Goal: Navigation & Orientation: Find specific page/section

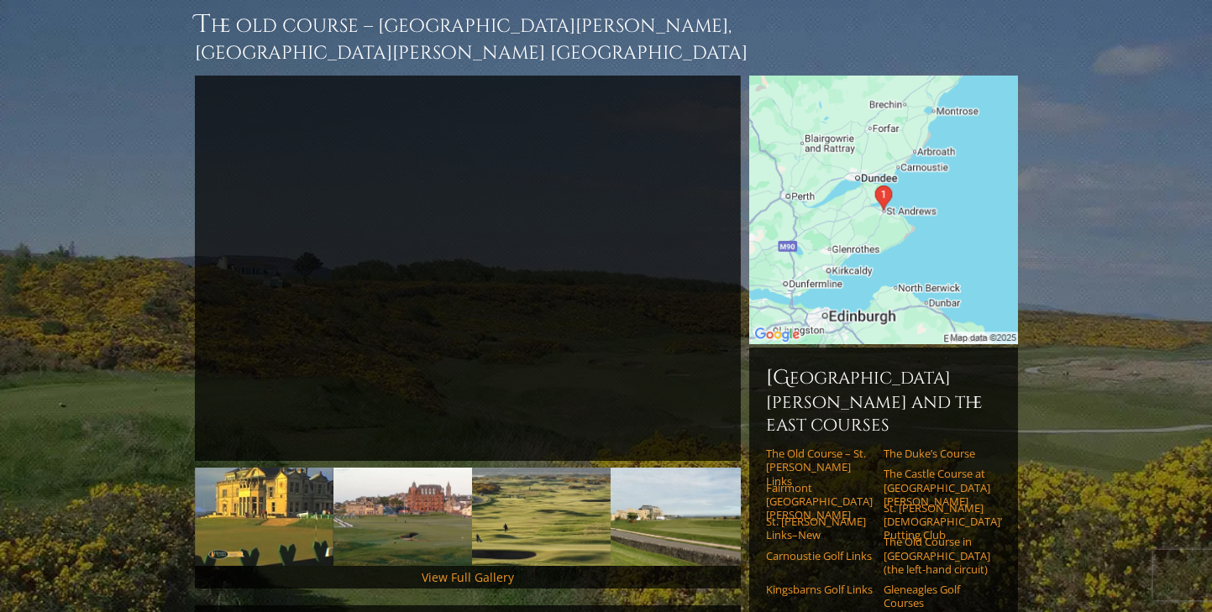
scroll to position [178, 0]
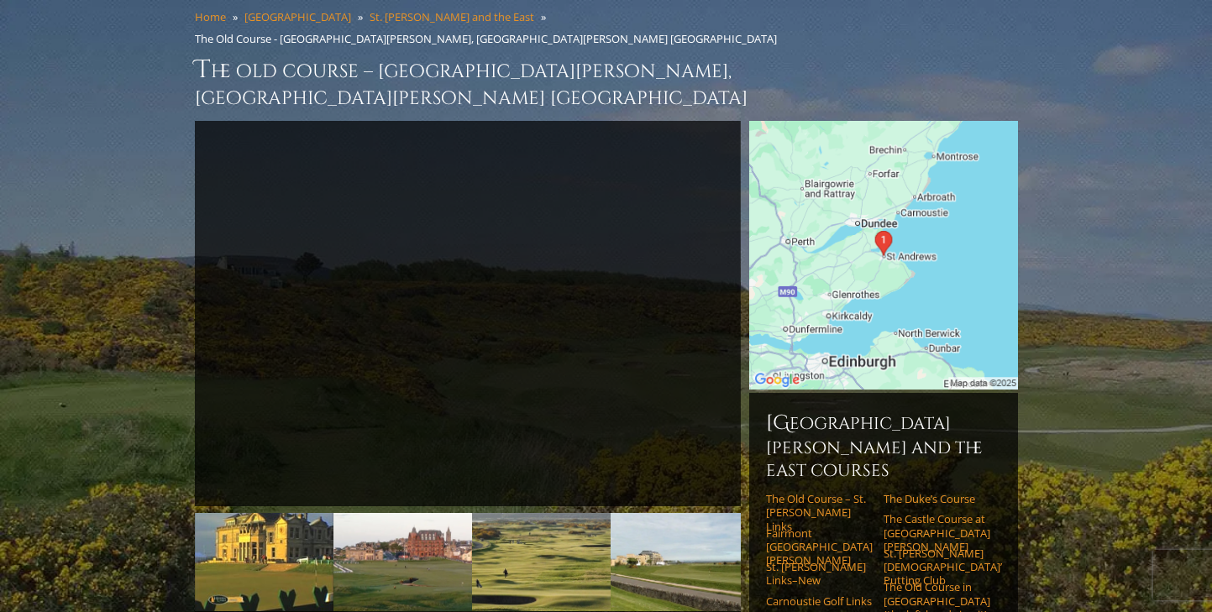
scroll to position [0, 0]
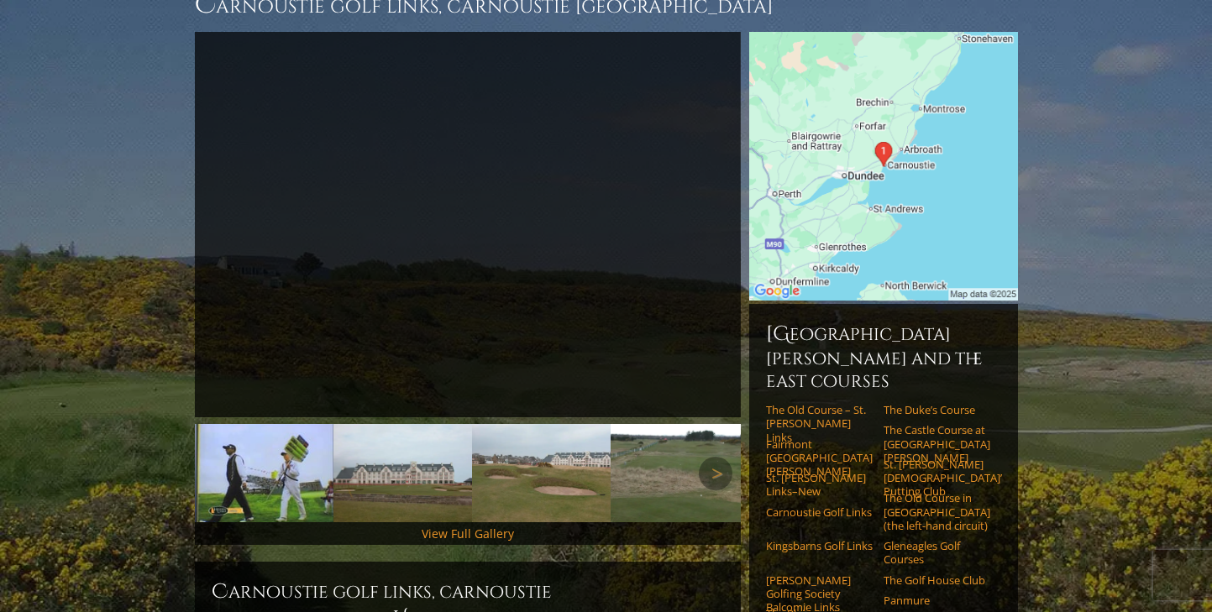
scroll to position [181, 0]
